Goal: Task Accomplishment & Management: Manage account settings

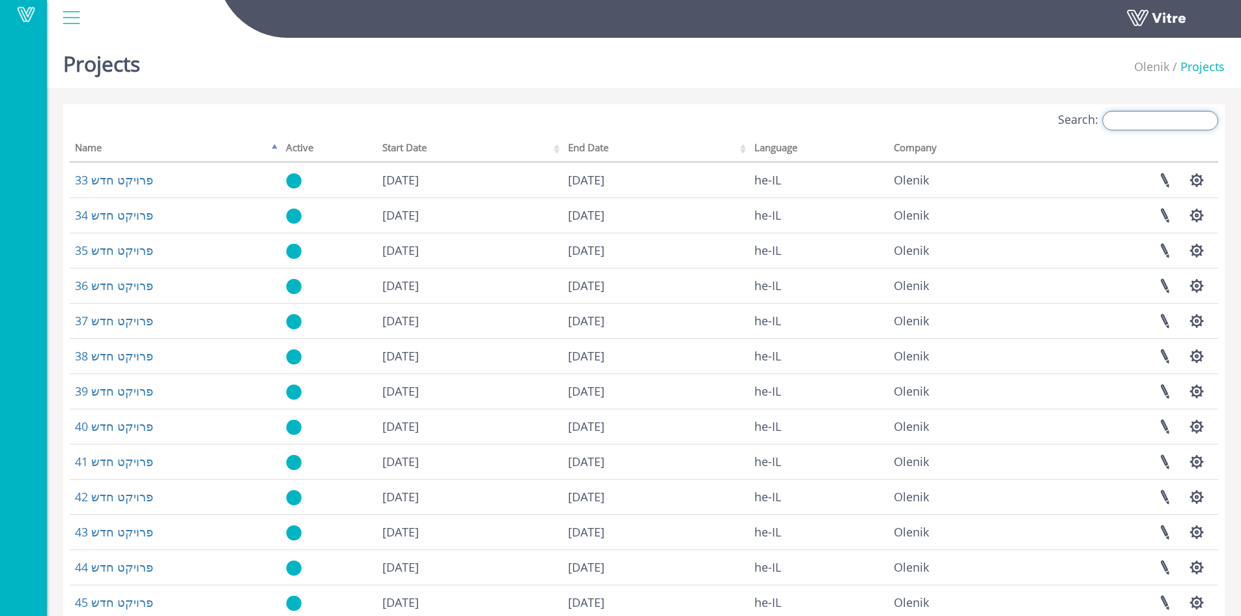
click at [1163, 121] on input "Search:" at bounding box center [1160, 121] width 116 height 20
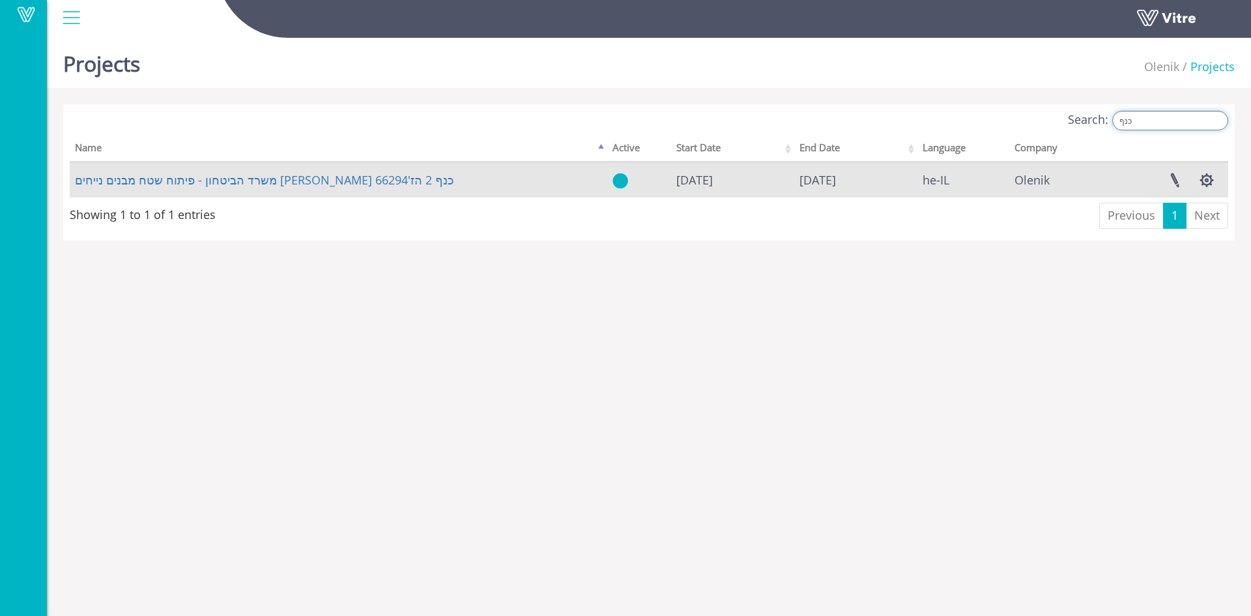
type input "כנף"
click at [391, 178] on td "משרד הביטחון - פיתוח שטח מבנים נייחים טל שחר כנף 2 הז'66294" at bounding box center [338, 179] width 537 height 35
click at [361, 179] on link "משרד הביטחון - פיתוח שטח מבנים נייחים טל שחר כנף 2 הז'66294" at bounding box center [264, 180] width 379 height 16
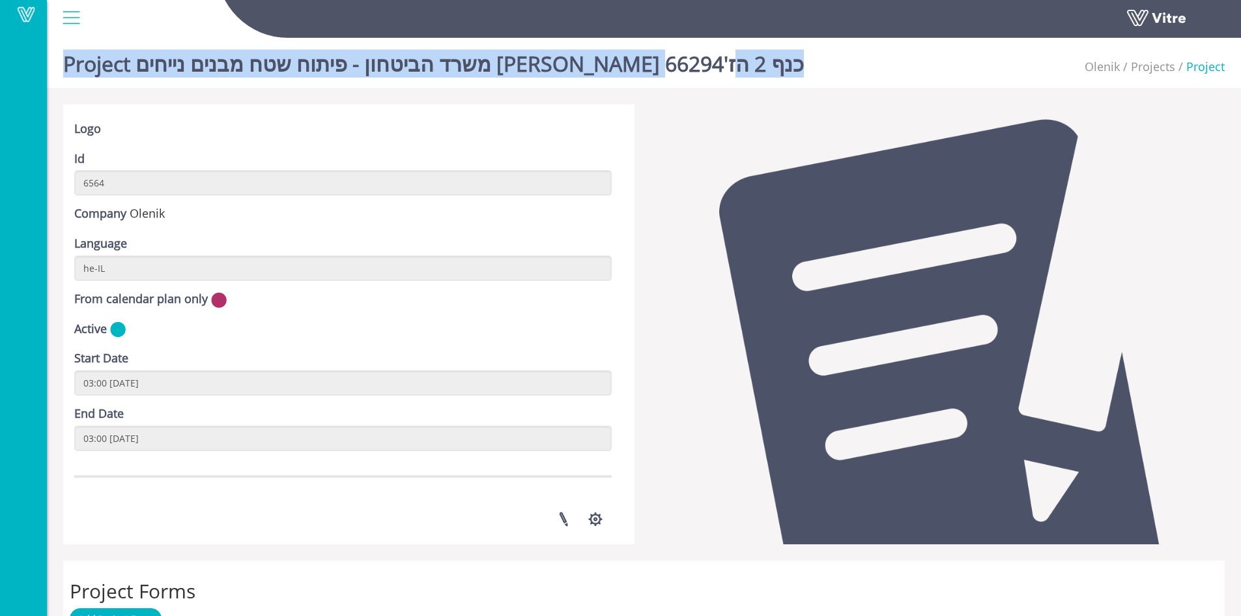
drag, startPoint x: 705, startPoint y: 64, endPoint x: 373, endPoint y: 53, distance: 331.8
click at [373, 53] on div "Vitre Project משרד הביטחון - פיתוח שטח מבנים נייחים טל שחר כנף 2 הז'66294 Oleni…" at bounding box center [620, 563] width 1241 height 1061
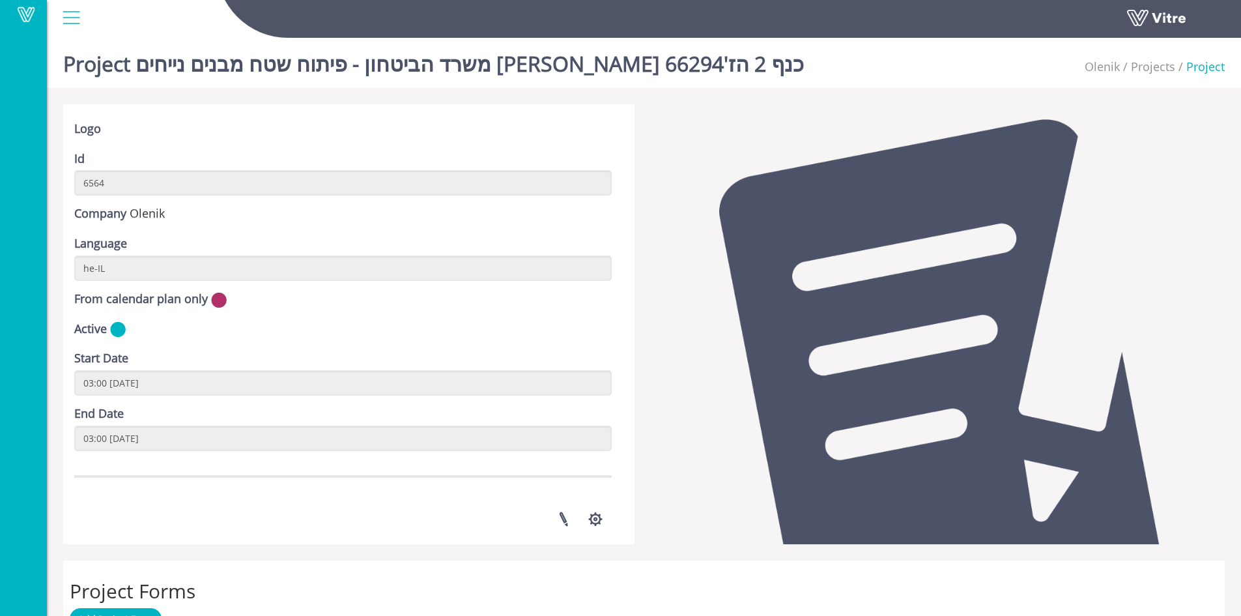
drag, startPoint x: 373, startPoint y: 53, endPoint x: 501, endPoint y: 148, distance: 158.8
click at [501, 148] on form "Logo Id 6564 Company Olenik Language he-IL From calendar plan only Active Start…" at bounding box center [342, 286] width 537 height 330
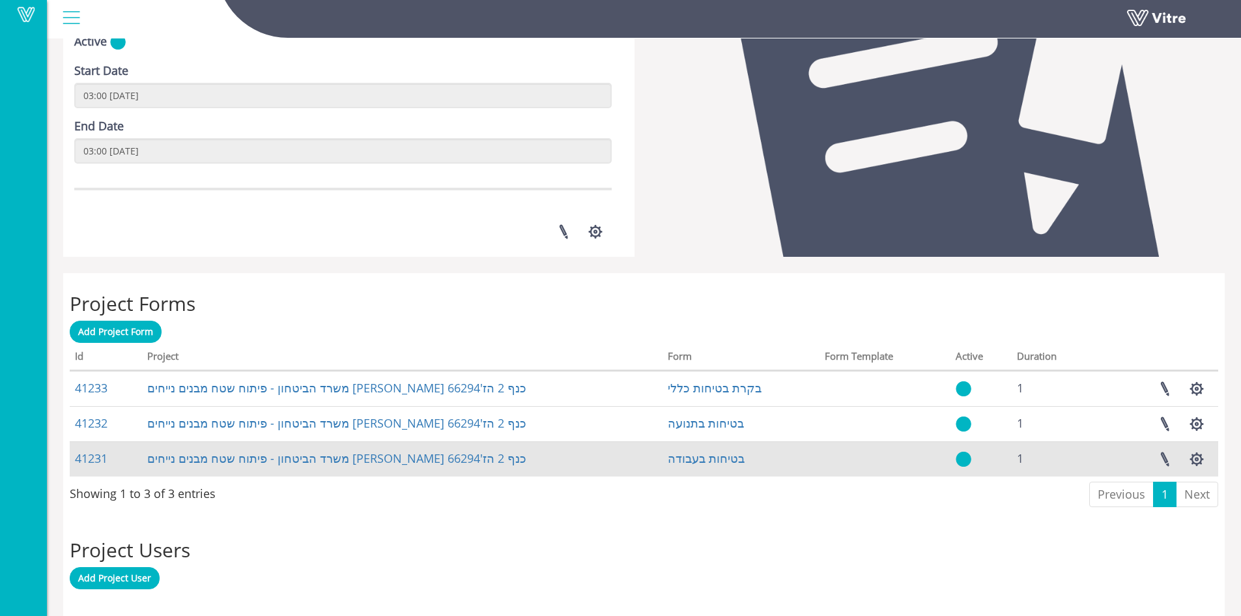
scroll to position [326, 0]
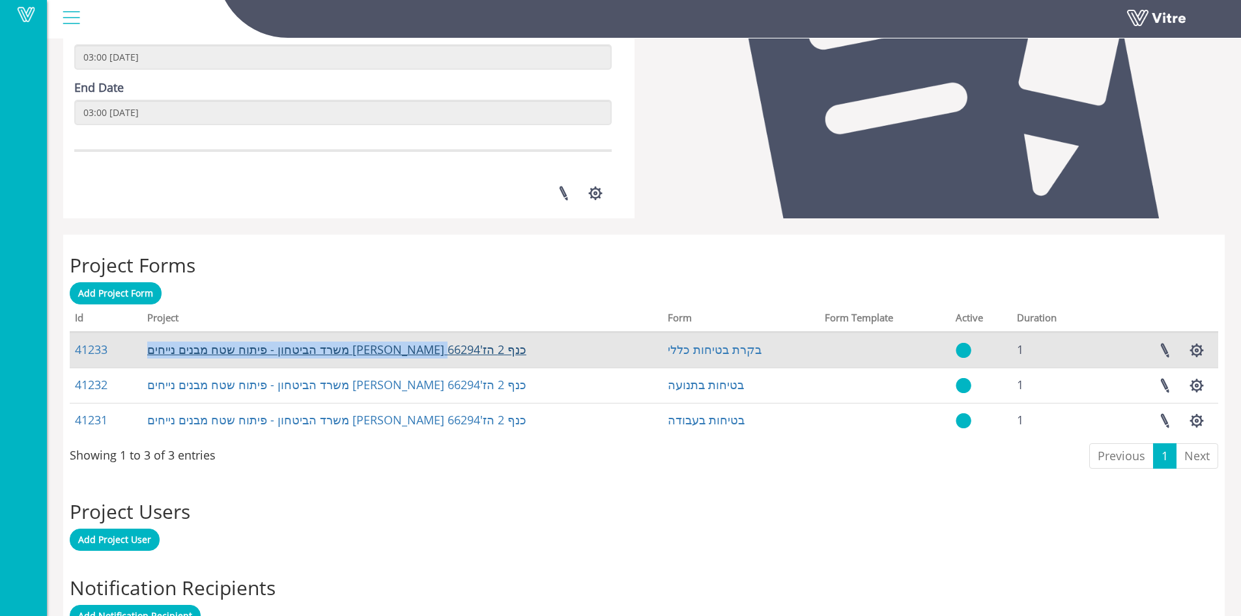
drag, startPoint x: 456, startPoint y: 344, endPoint x: 186, endPoint y: 352, distance: 269.8
click at [186, 349] on td "משרד הביטחון - פיתוח שטח מבנים נייחים טל שחר כנף 2 הז'66294" at bounding box center [402, 349] width 521 height 35
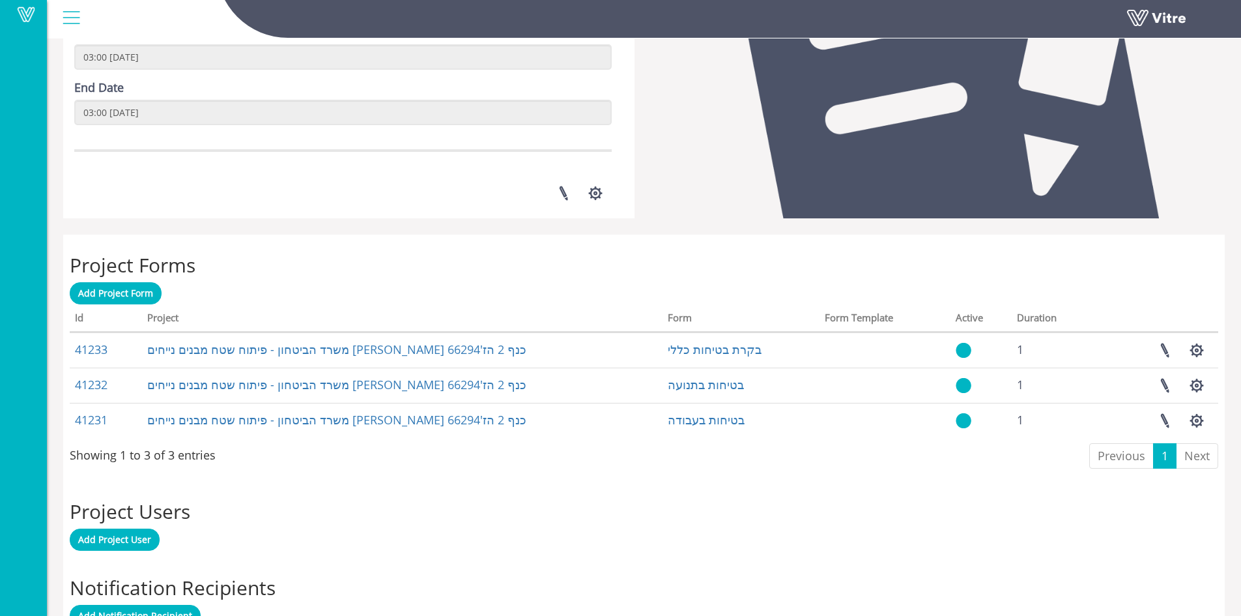
drag, startPoint x: 544, startPoint y: 587, endPoint x: 539, endPoint y: 564, distance: 23.4
click at [543, 587] on h2 "Notification Recipients" at bounding box center [644, 587] width 1149 height 21
drag, startPoint x: 432, startPoint y: 346, endPoint x: 478, endPoint y: 487, distance: 148.1
click at [472, 513] on h2 "Project Users" at bounding box center [644, 510] width 1149 height 21
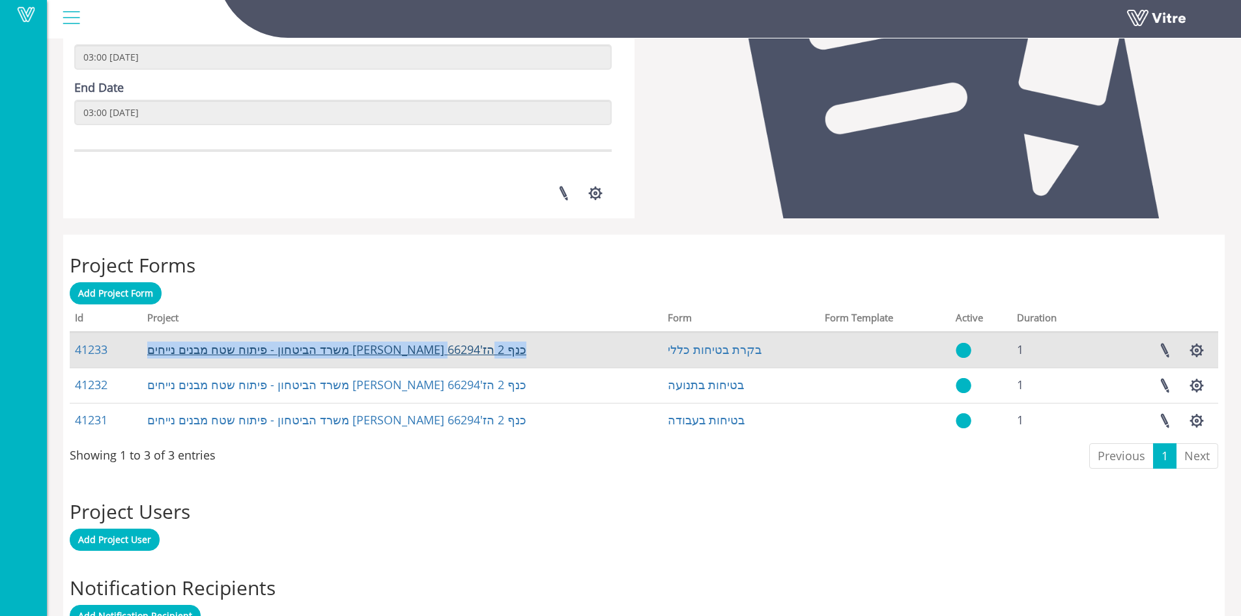
drag, startPoint x: 462, startPoint y: 346, endPoint x: 173, endPoint y: 347, distance: 289.3
click at [173, 347] on td "משרד הביטחון - פיתוח שטח מבנים נייחים טל שחר כנף 2 הז'66294" at bounding box center [402, 349] width 521 height 35
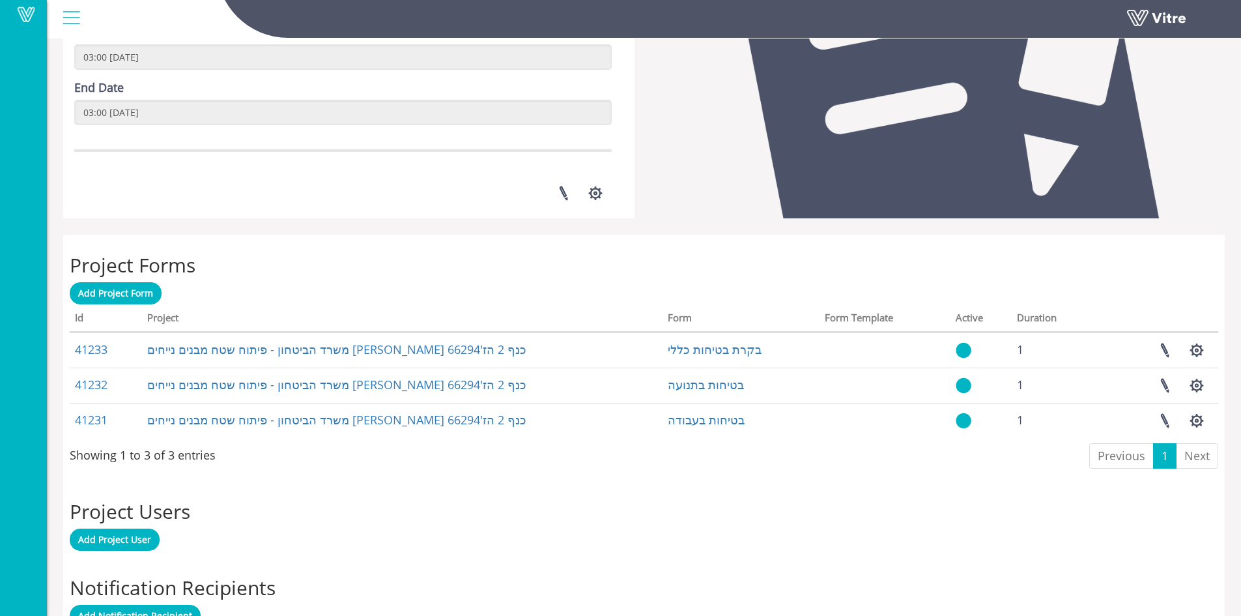
drag, startPoint x: 173, startPoint y: 347, endPoint x: 588, endPoint y: 564, distance: 468.3
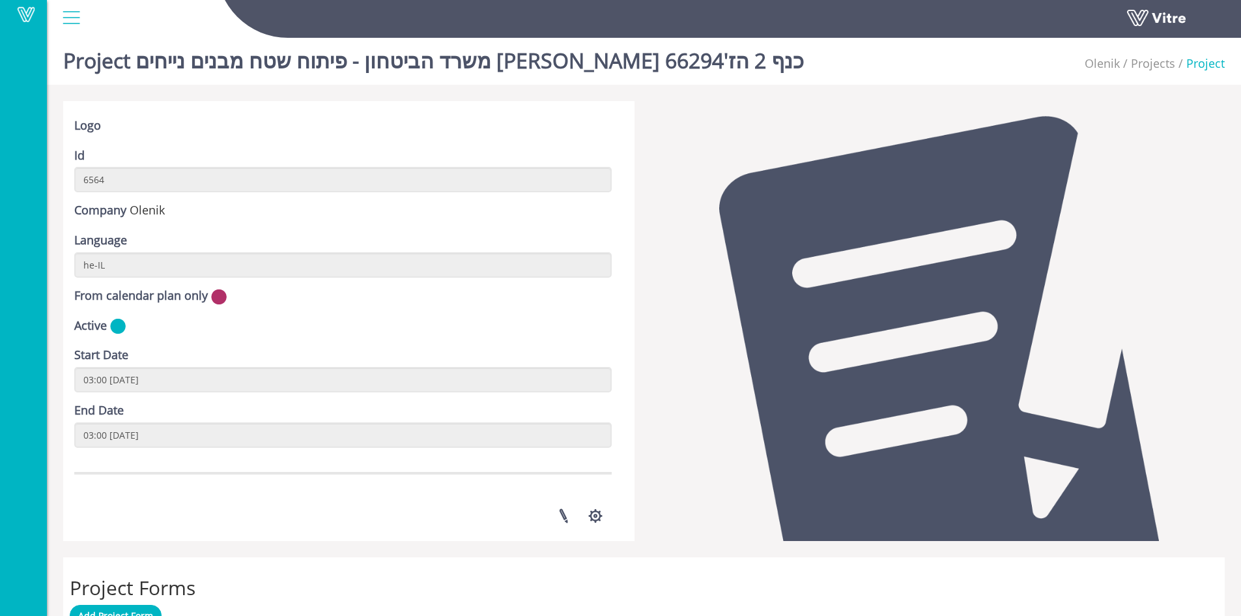
scroll to position [0, 0]
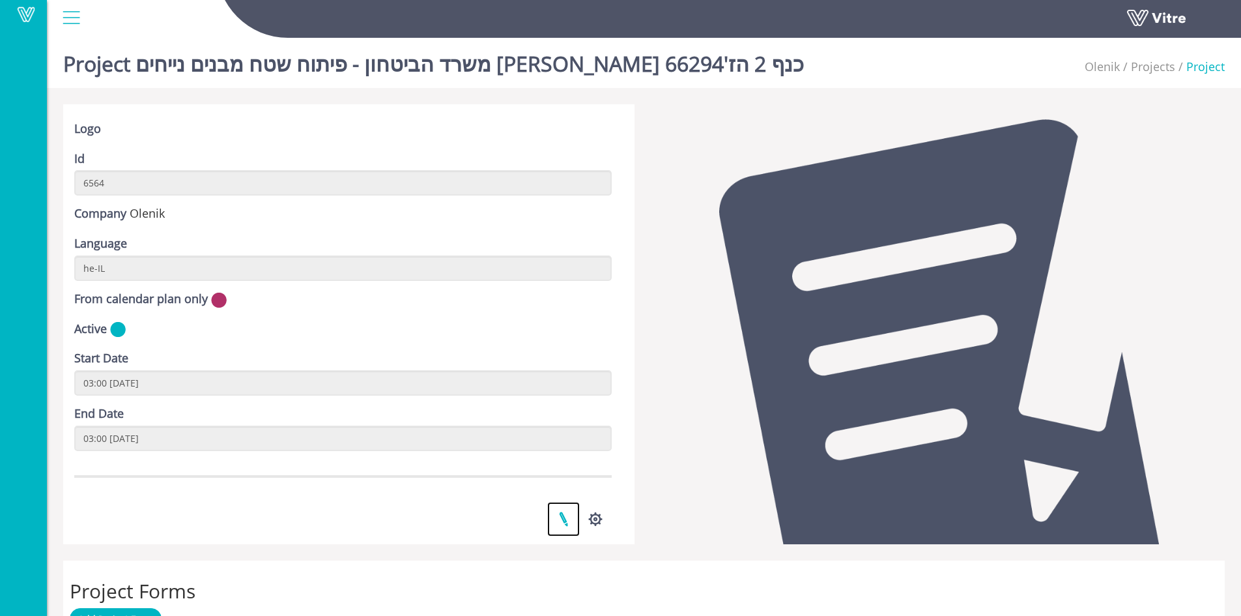
click at [565, 520] on link at bounding box center [563, 519] width 33 height 35
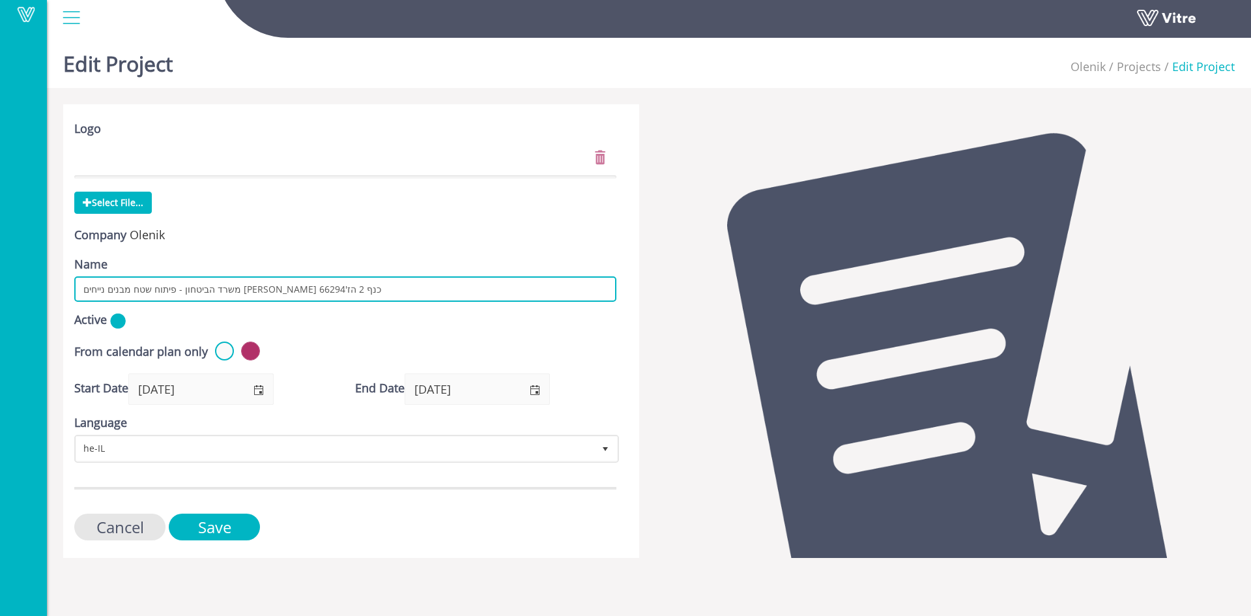
drag, startPoint x: 329, startPoint y: 291, endPoint x: 82, endPoint y: 287, distance: 246.9
click at [82, 287] on input "משרד הביטחון - פיתוח שטח מבנים נייחים טל שחר כנף 2 הז'66294" at bounding box center [345, 288] width 542 height 25
click at [339, 293] on input "משרד הביטחון - פיתוח שטח מבנים נייחים [PERSON_NAME] כנ66294ף 2 הז'" at bounding box center [345, 288] width 542 height 25
click at [340, 293] on input "משרד הביטחון - פיתוח שטח מבנים נייחים [PERSON_NAME] כנ66294ף 2 הז'" at bounding box center [345, 288] width 542 height 25
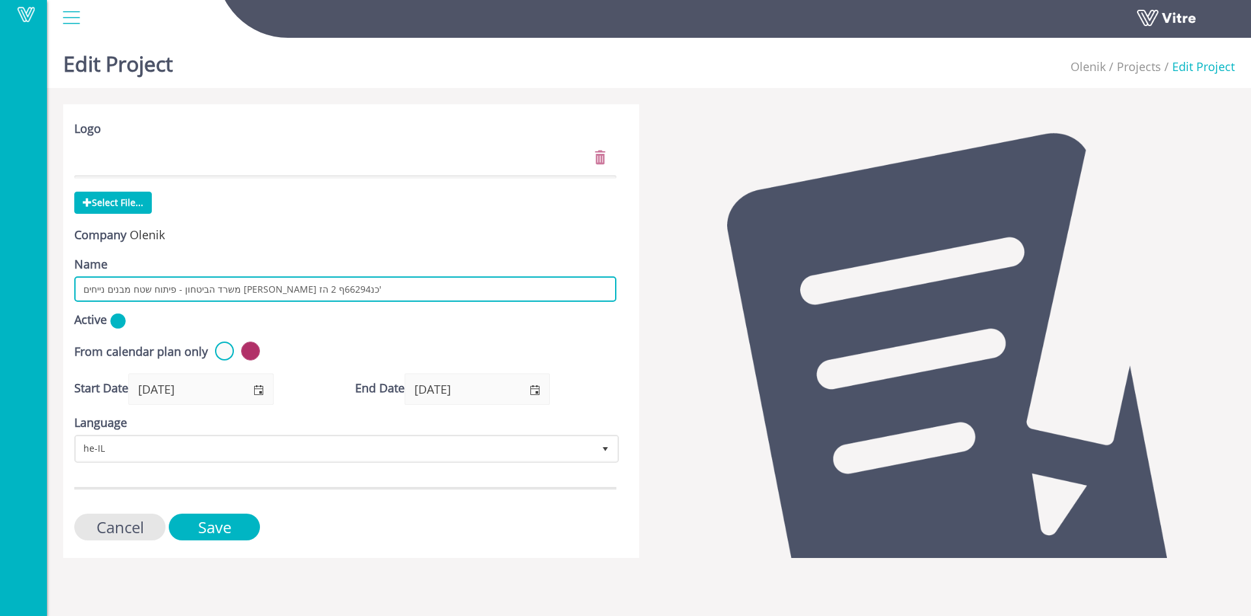
type input "משרד הביטחון - פיתוח שטח מבנים נייחים טל שחר כנ66294ף 2 הז'"
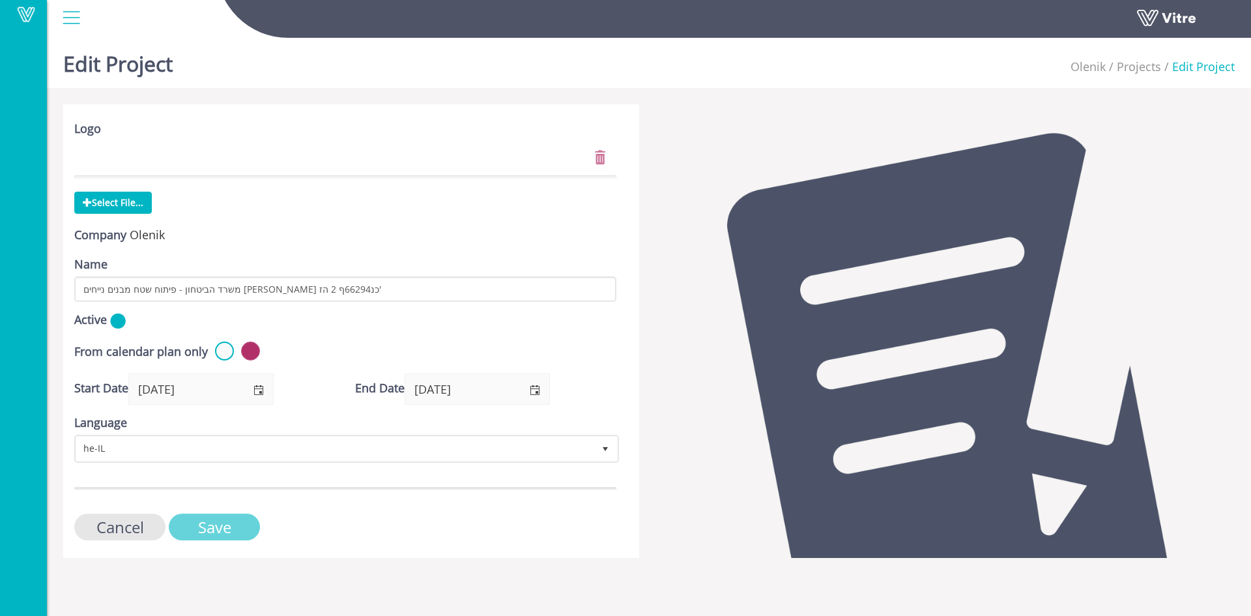
click at [201, 521] on input "Save" at bounding box center [214, 526] width 91 height 27
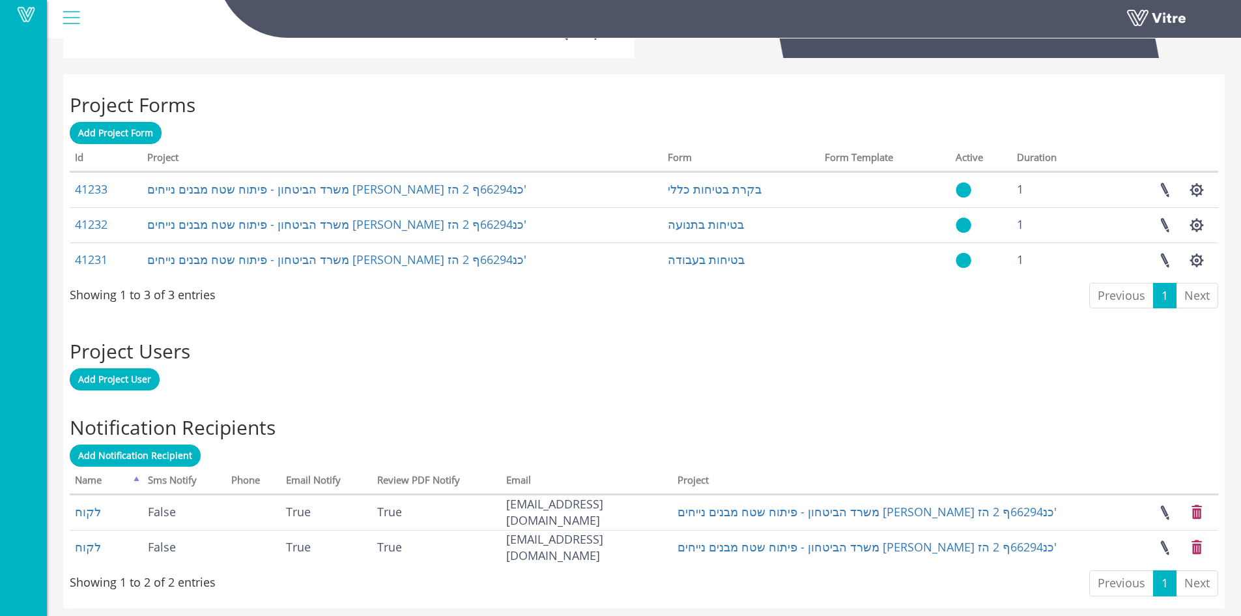
scroll to position [494, 0]
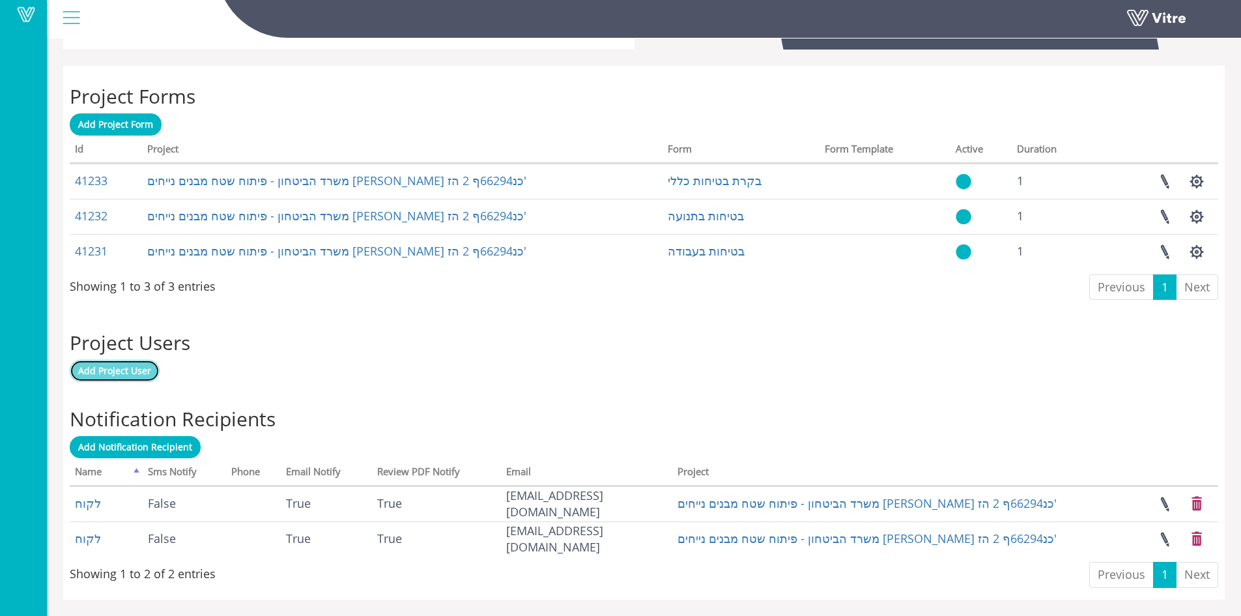
click at [119, 367] on span "Add Project User" at bounding box center [114, 370] width 73 height 12
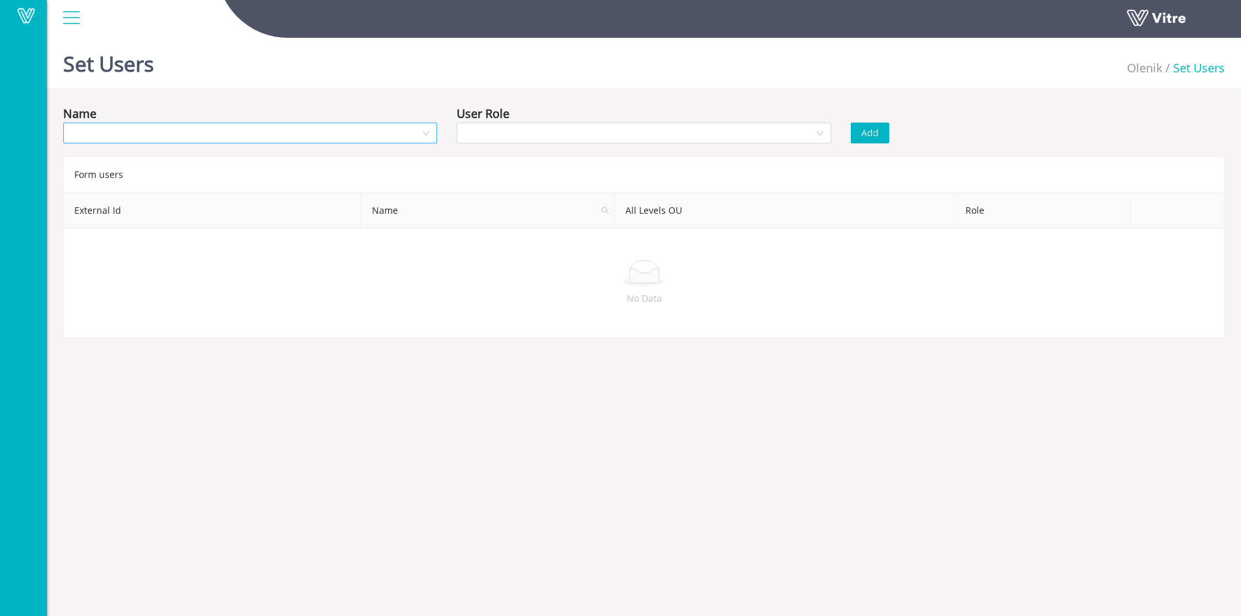
click at [428, 134] on div at bounding box center [250, 132] width 374 height 21
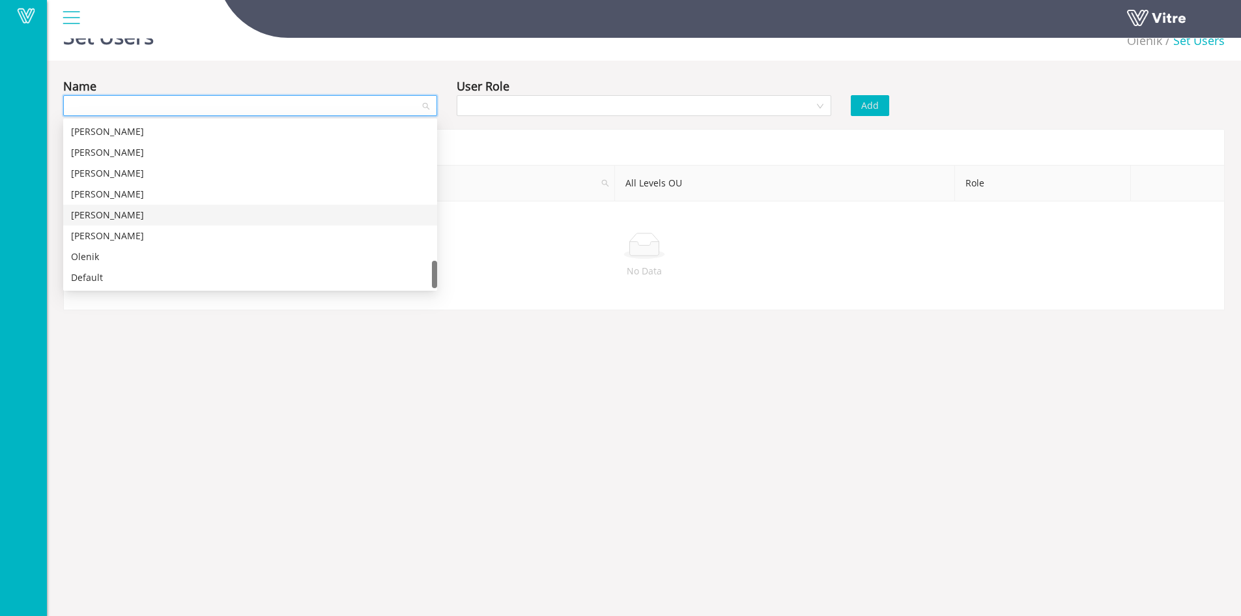
scroll to position [33, 0]
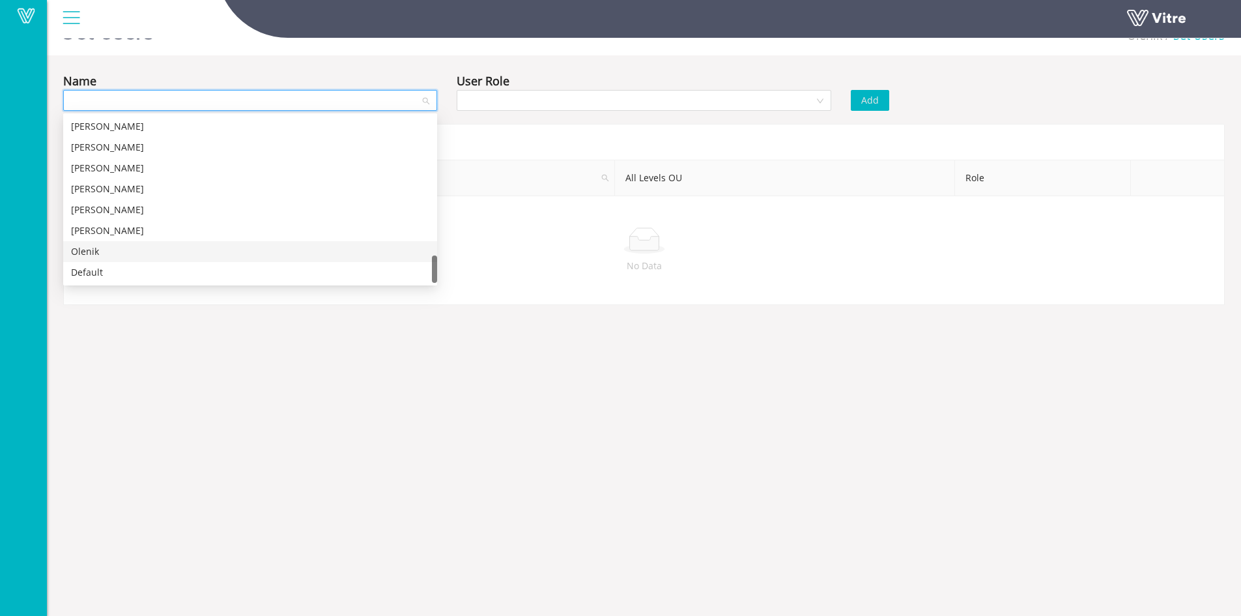
click at [106, 246] on div "Olenik" at bounding box center [250, 251] width 358 height 14
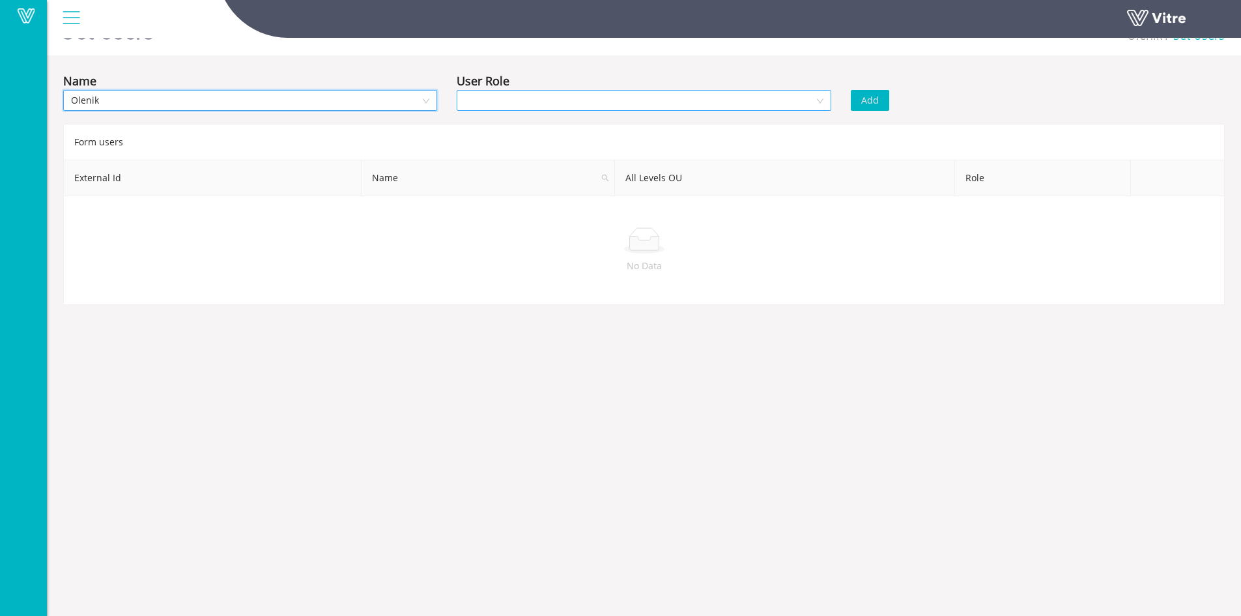
click at [820, 101] on div at bounding box center [644, 100] width 374 height 21
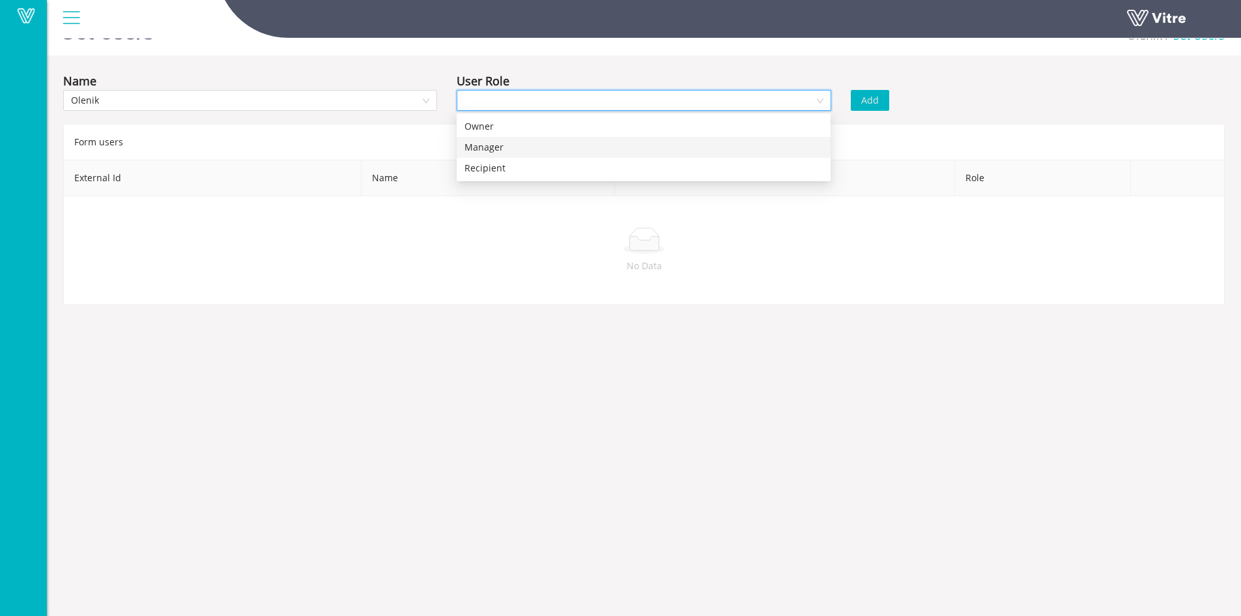
click at [489, 145] on div "Manager" at bounding box center [643, 147] width 358 height 14
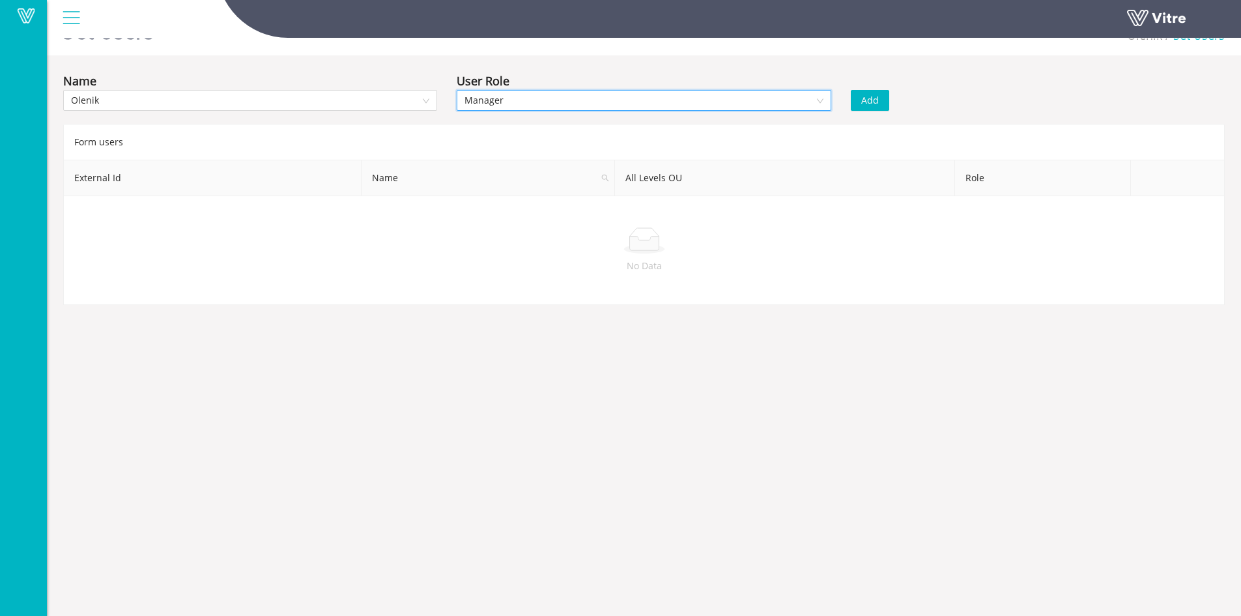
click at [867, 96] on span "Add" at bounding box center [870, 100] width 18 height 14
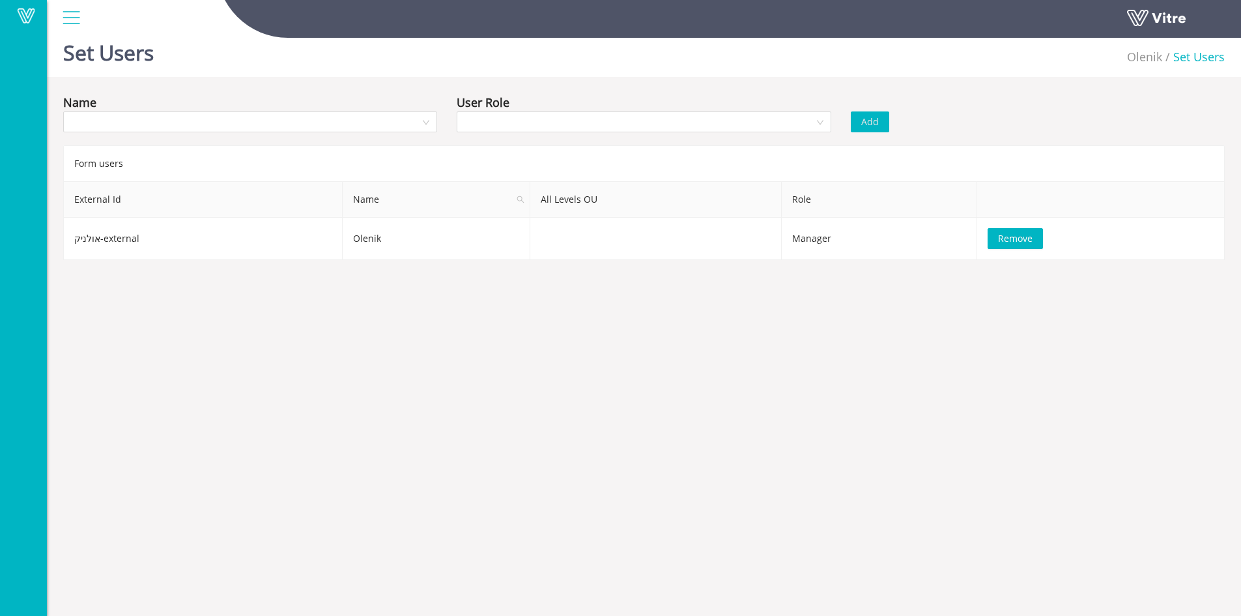
scroll to position [0, 0]
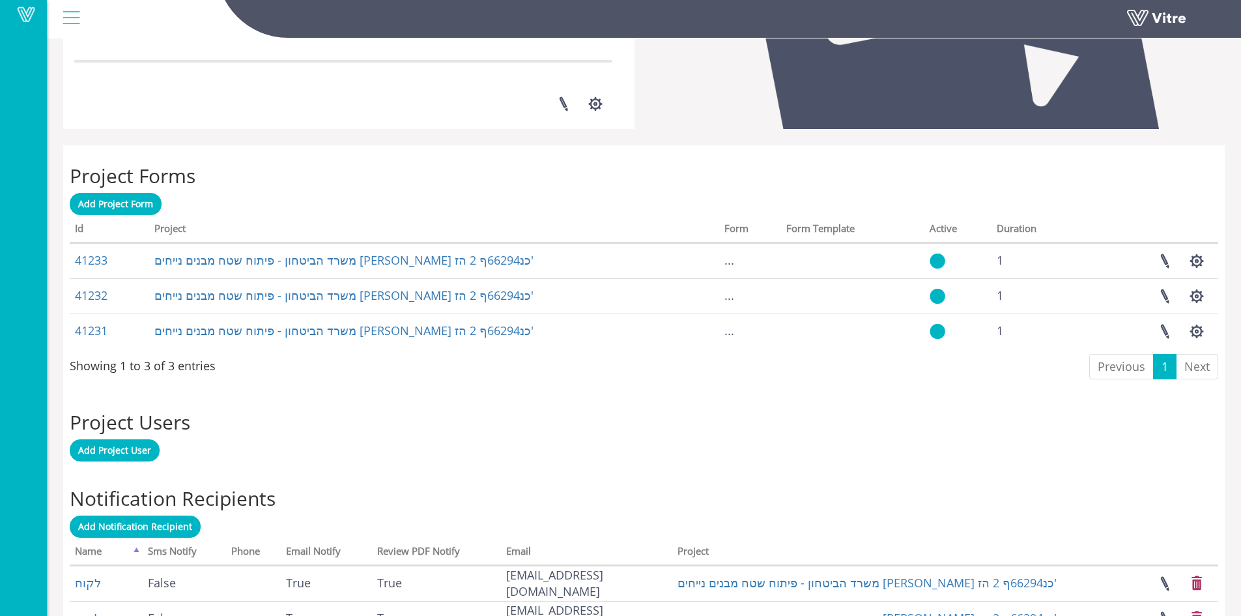
scroll to position [494, 0]
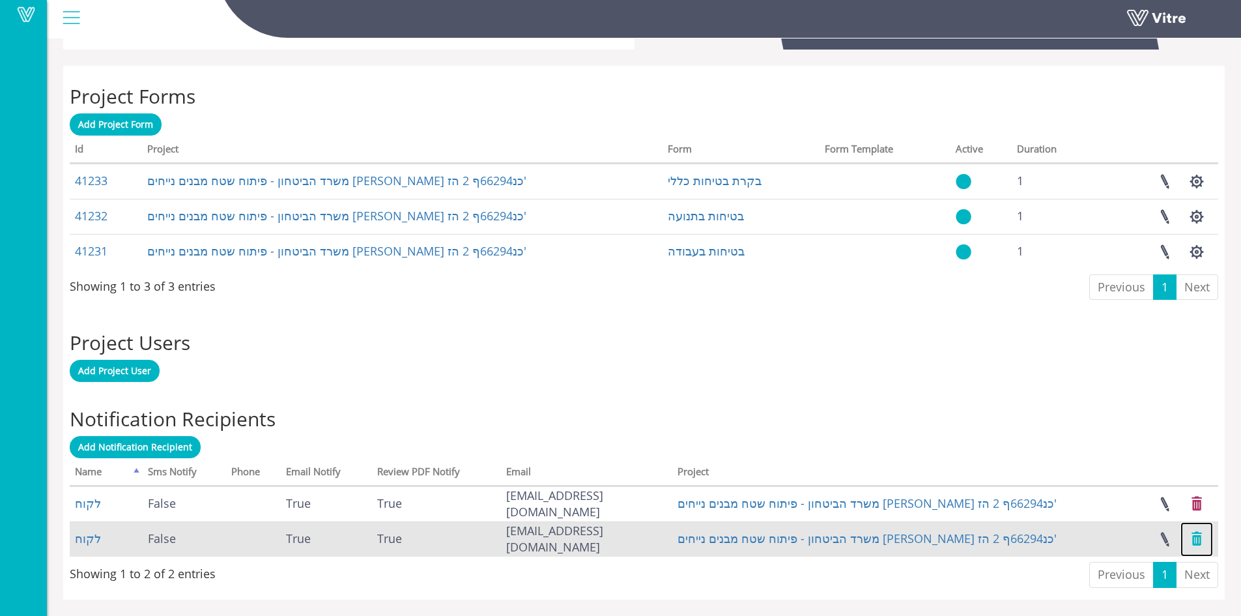
click at [1197, 538] on link at bounding box center [1196, 539] width 33 height 35
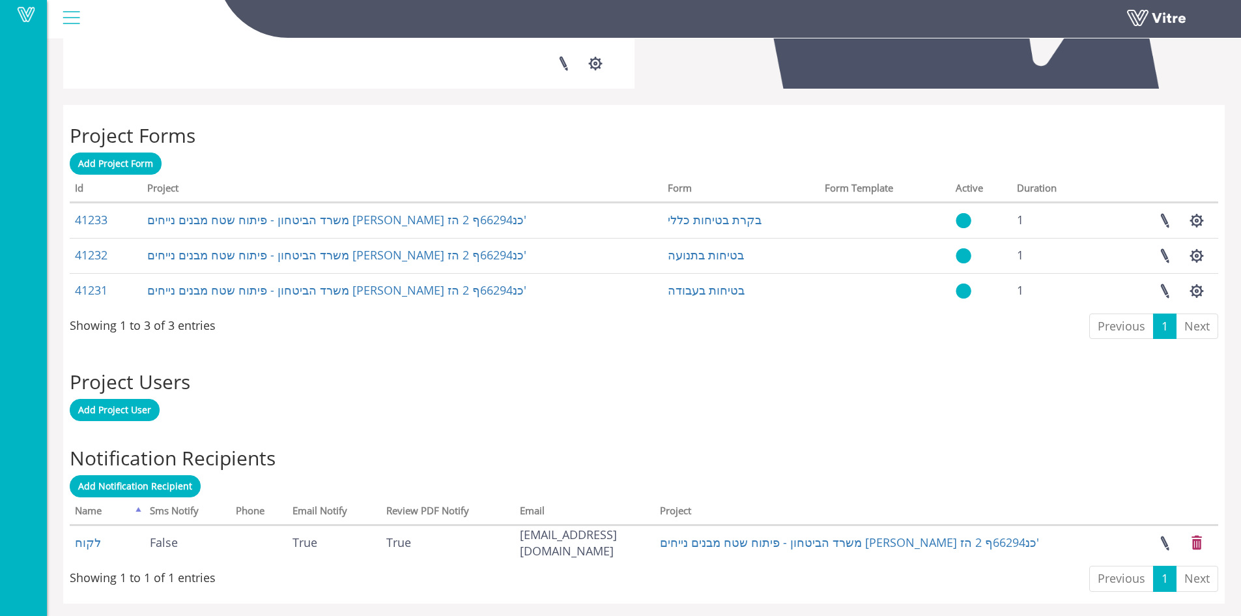
scroll to position [459, 0]
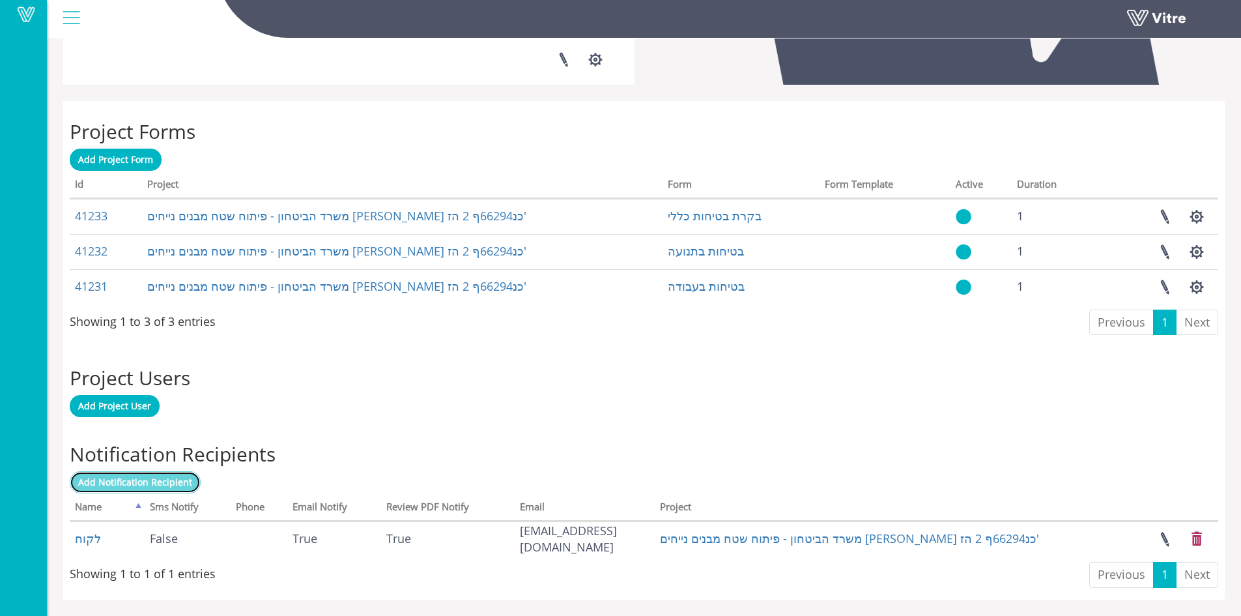
click at [165, 484] on span "Add Notification Recipient" at bounding box center [135, 482] width 114 height 12
